Goal: Information Seeking & Learning: Learn about a topic

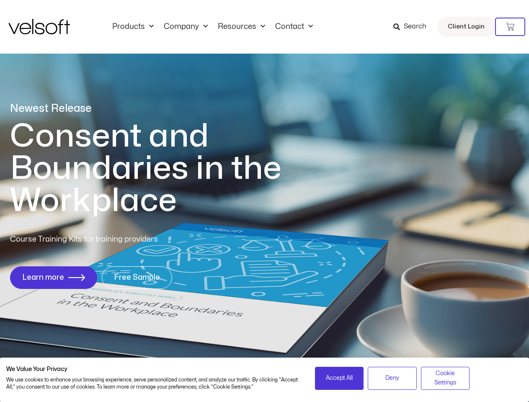
click at [264, 201] on h1 "Consent and Boundaries in the Workplace" at bounding box center [163, 168] width 306 height 97
click at [510, 27] on icon at bounding box center [510, 27] width 8 height 8
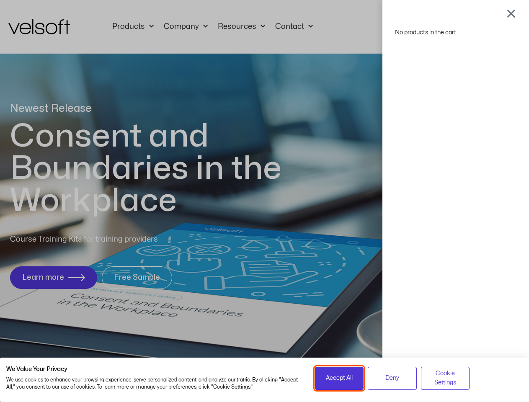
click at [339, 378] on span "Accept All" at bounding box center [339, 377] width 27 height 9
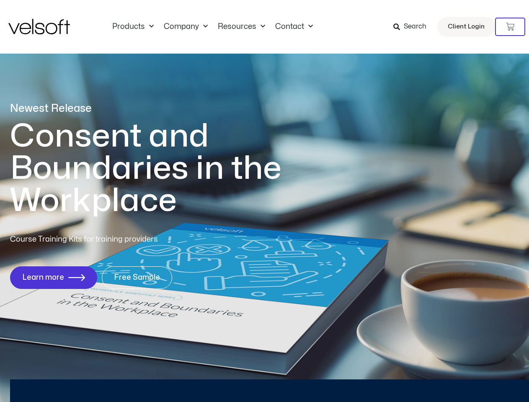
click at [265, 201] on div "No products in the cart." at bounding box center [265, 201] width 0 height 0
